Goal: Navigation & Orientation: Find specific page/section

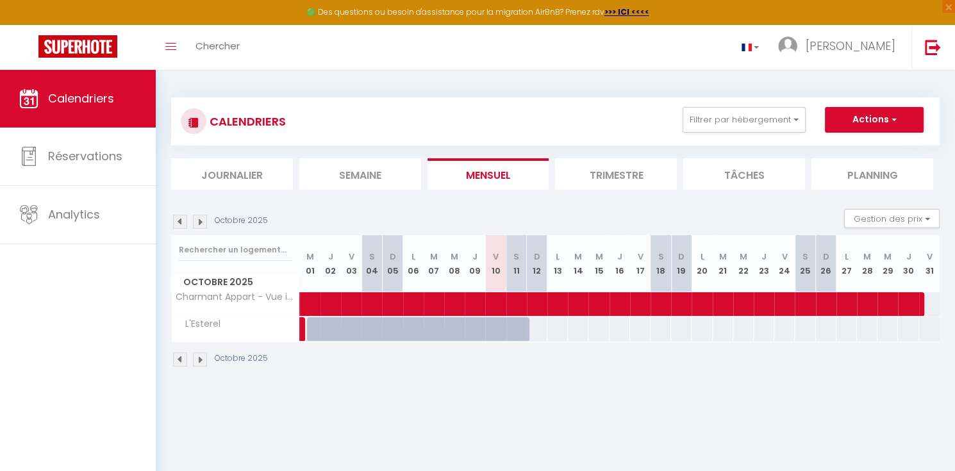
click at [197, 227] on img at bounding box center [200, 222] width 14 height 14
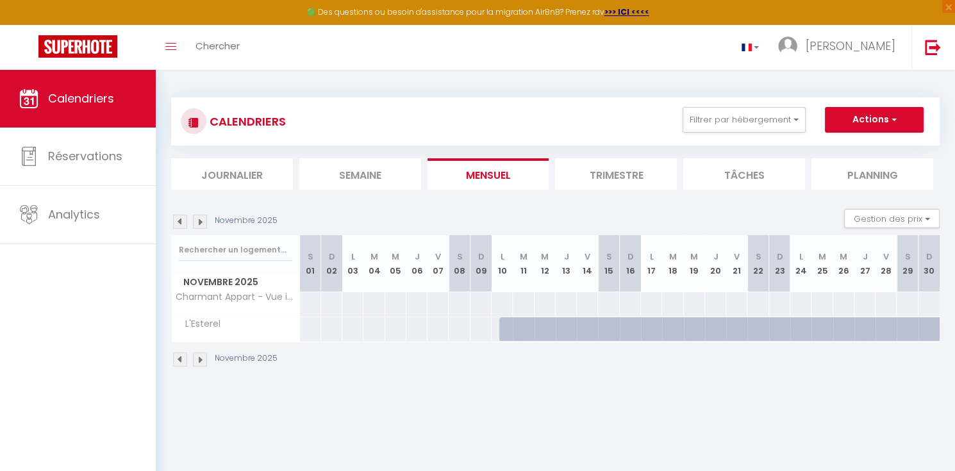
click at [197, 227] on img at bounding box center [200, 222] width 14 height 14
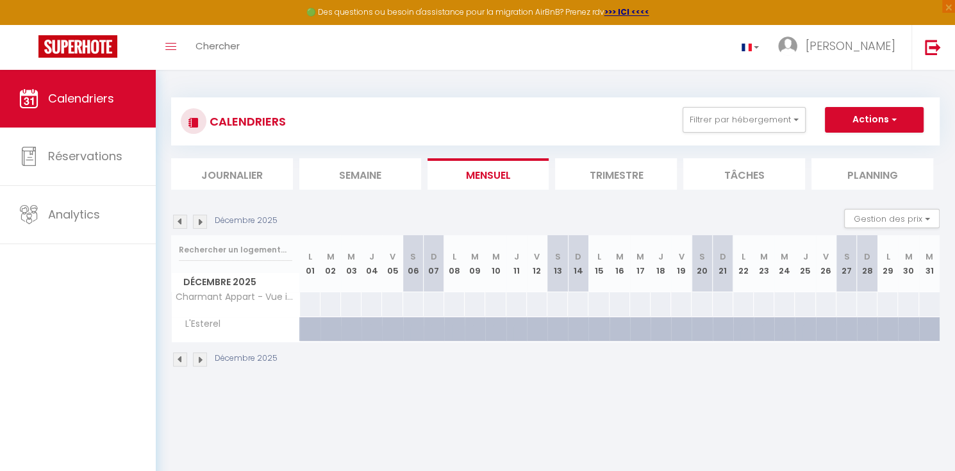
click at [180, 228] on img at bounding box center [180, 222] width 14 height 14
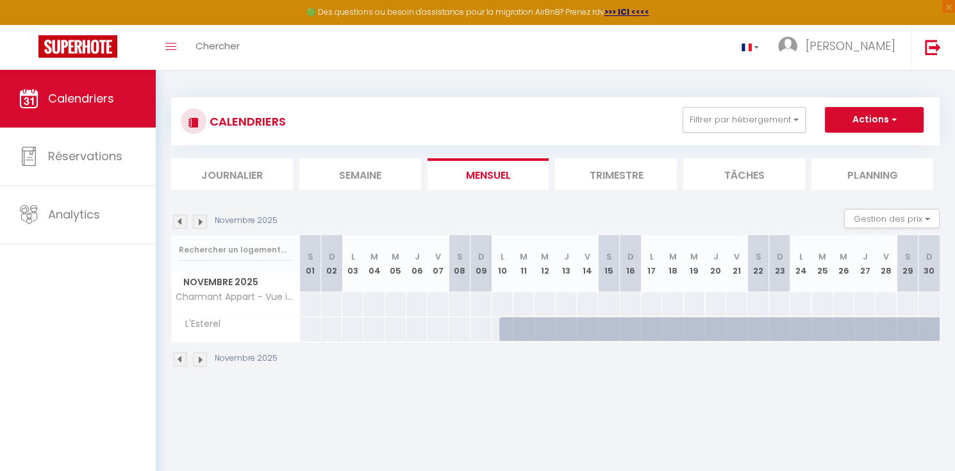
click at [180, 227] on img at bounding box center [180, 222] width 14 height 14
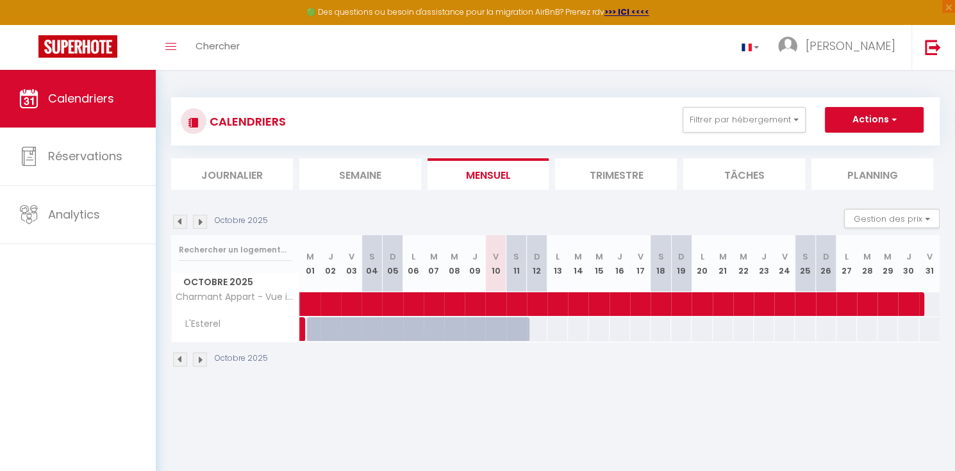
click at [184, 365] on img at bounding box center [180, 360] width 14 height 14
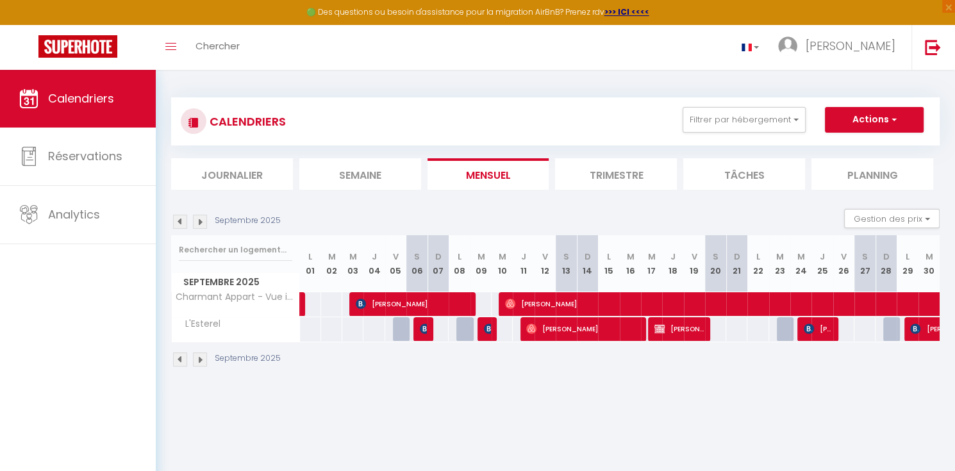
click at [184, 365] on img at bounding box center [180, 360] width 14 height 14
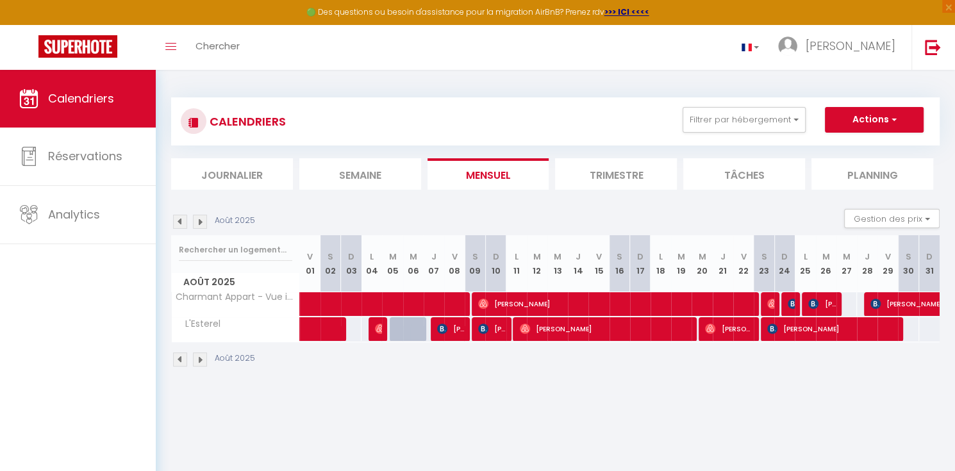
click at [201, 366] on img at bounding box center [200, 360] width 14 height 14
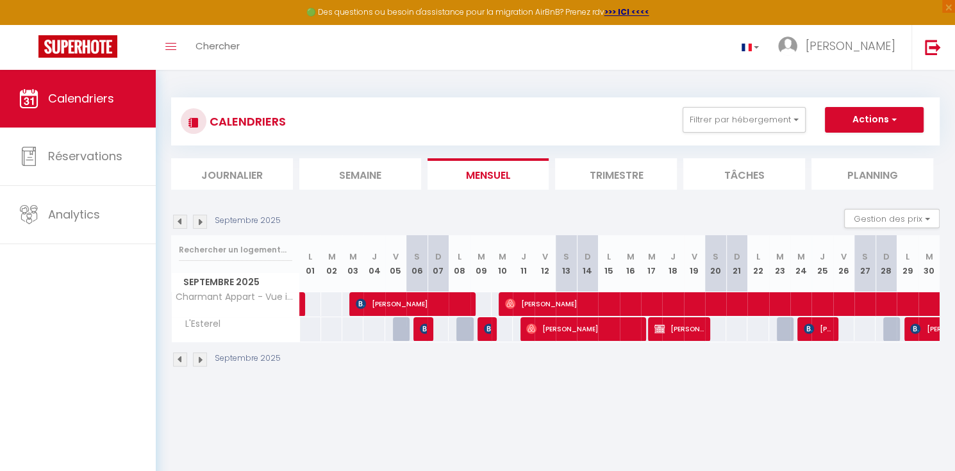
click at [201, 366] on img at bounding box center [200, 360] width 14 height 14
